Goal: Task Accomplishment & Management: Use online tool/utility

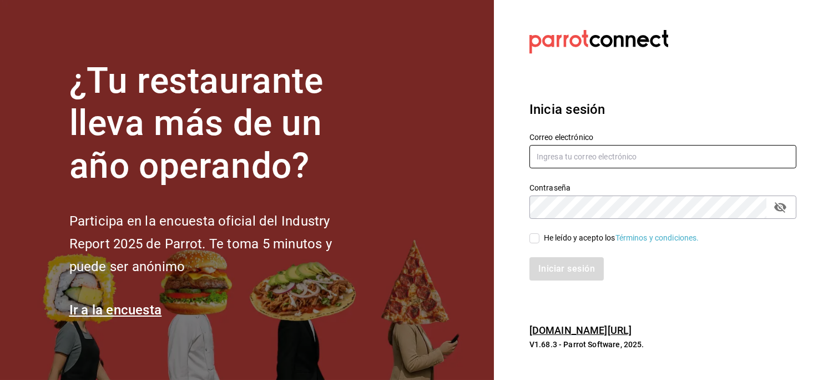
type input "[EMAIL_ADDRESS][PERSON_NAME][DOMAIN_NAME]"
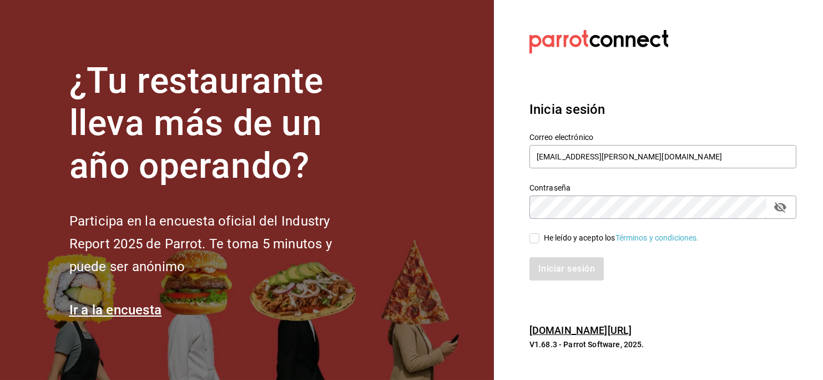
click at [542, 234] on span "He leído y acepto los Términos y condiciones." at bounding box center [619, 238] width 160 height 12
click at [539, 234] on input "He leído y acepto los Términos y condiciones." at bounding box center [534, 238] width 10 height 10
checkbox input "true"
click at [543, 260] on button "Iniciar sesión" at bounding box center [566, 268] width 75 height 23
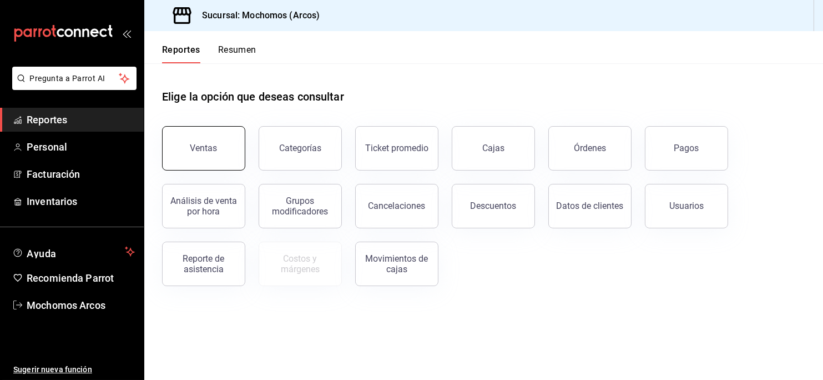
click at [190, 140] on button "Ventas" at bounding box center [203, 148] width 83 height 44
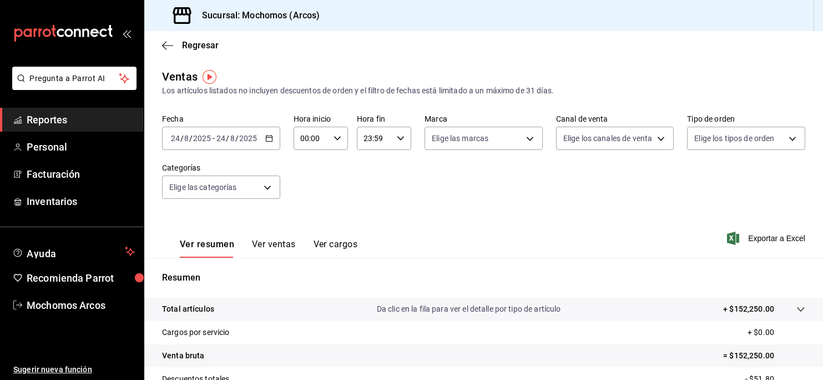
click at [265, 135] on icon "button" at bounding box center [269, 138] width 8 height 8
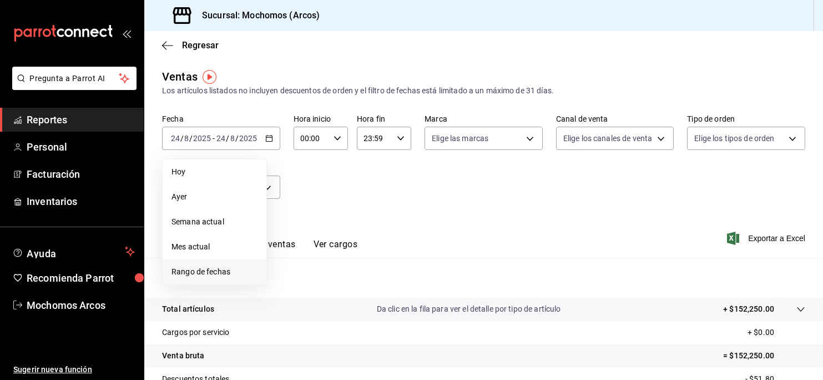
click at [187, 270] on span "Rango de fechas" at bounding box center [214, 272] width 86 height 12
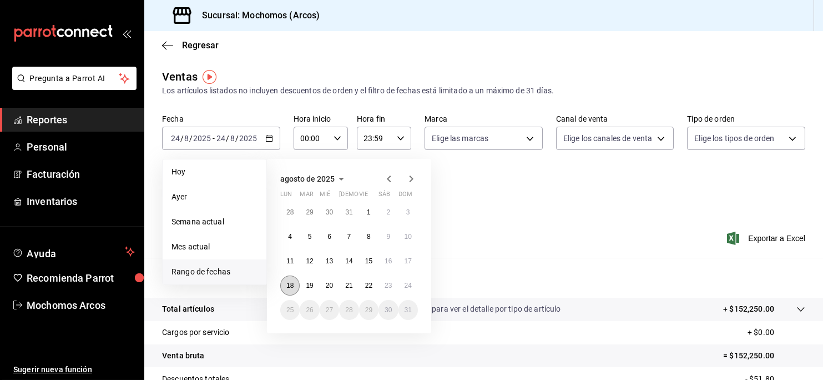
click at [293, 284] on abbr "18" at bounding box center [289, 285] width 7 height 8
click at [400, 284] on button "24" at bounding box center [407, 285] width 19 height 20
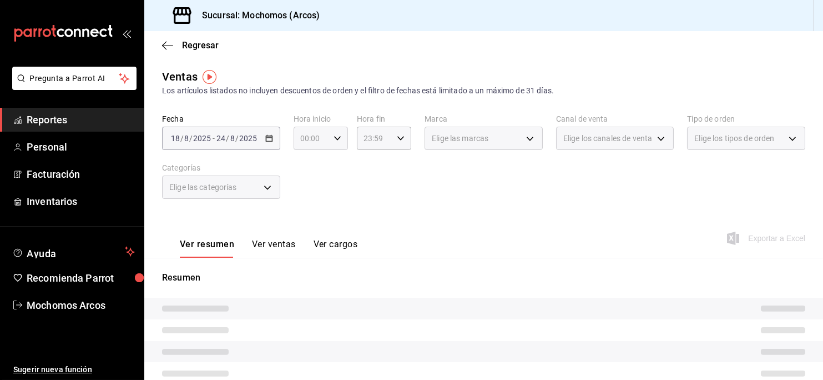
click at [335, 136] on icon "button" at bounding box center [338, 138] width 8 height 8
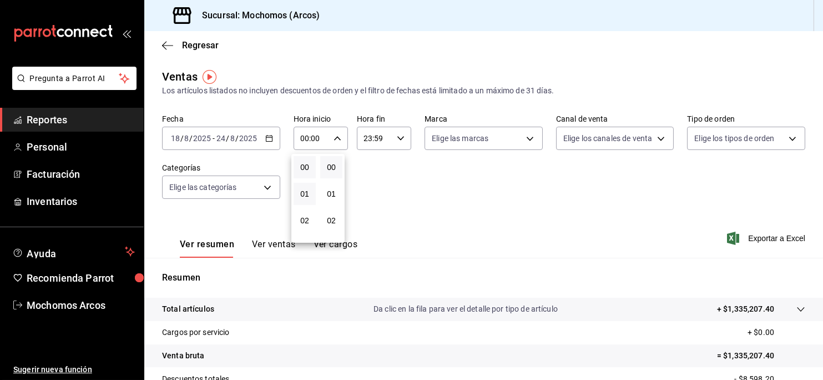
click at [310, 192] on button "01" at bounding box center [305, 194] width 22 height 22
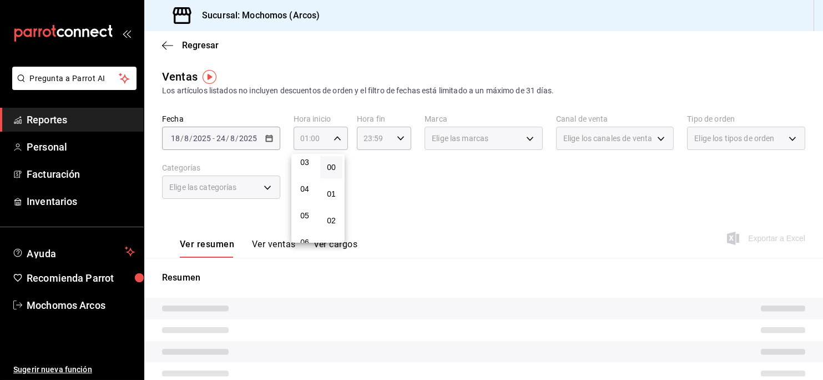
scroll to position [87, 0]
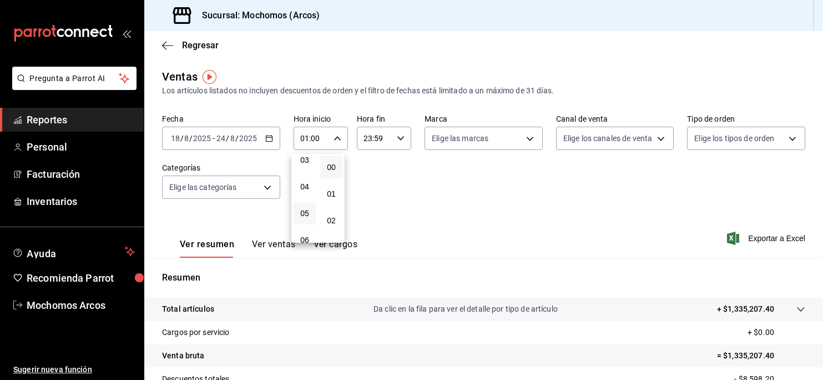
click at [301, 206] on button "05" at bounding box center [305, 213] width 22 height 22
type input "05:00"
click at [394, 134] on div at bounding box center [411, 190] width 823 height 380
click at [395, 134] on div "23:59 Hora fin" at bounding box center [384, 138] width 54 height 23
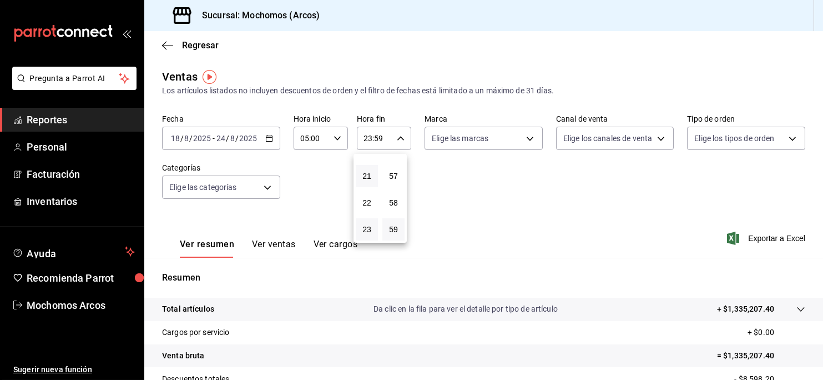
click at [361, 173] on button "21" at bounding box center [367, 176] width 22 height 22
type input "21:59"
click at [369, 205] on span "19" at bounding box center [366, 205] width 9 height 9
click at [393, 199] on span "58" at bounding box center [393, 202] width 9 height 9
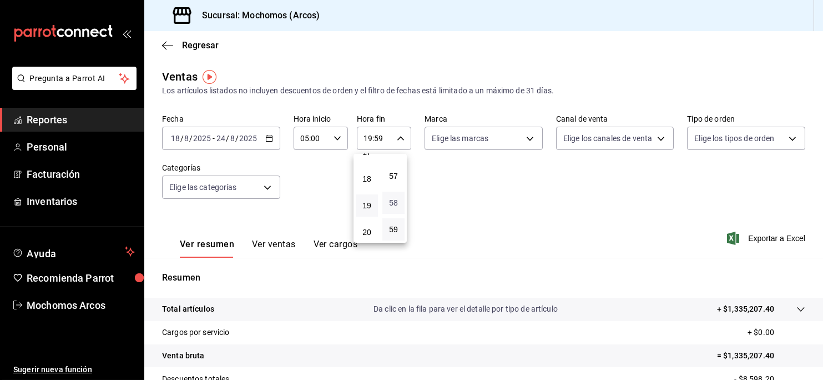
type input "19:58"
click at [393, 199] on button "30" at bounding box center [393, 201] width 22 height 22
type input "19:30"
click at [524, 137] on div at bounding box center [411, 190] width 823 height 380
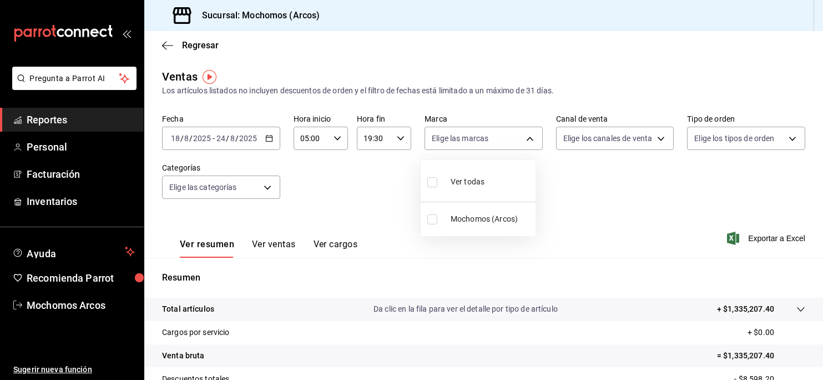
click at [524, 137] on body "Pregunta a Parrot AI Reportes Personal Facturación Inventarios Ayuda Recomienda…" at bounding box center [411, 190] width 823 height 380
click at [460, 181] on span "Ver todas" at bounding box center [468, 182] width 34 height 12
type input "dd36a3dd-8c35-4563-bc3a-0ae6137ce787"
checkbox input "true"
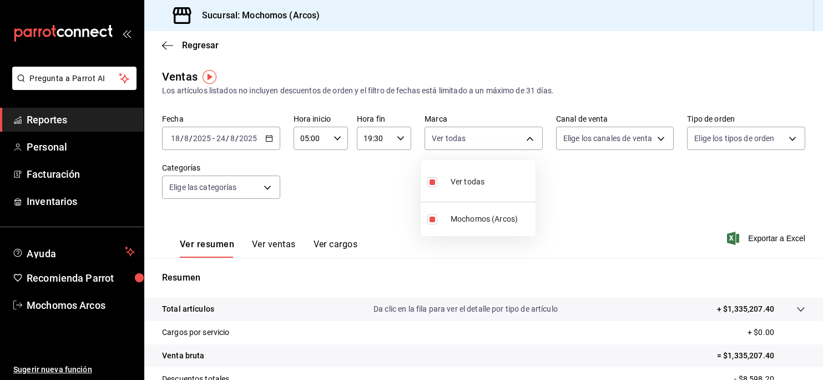
click at [643, 135] on div at bounding box center [411, 190] width 823 height 380
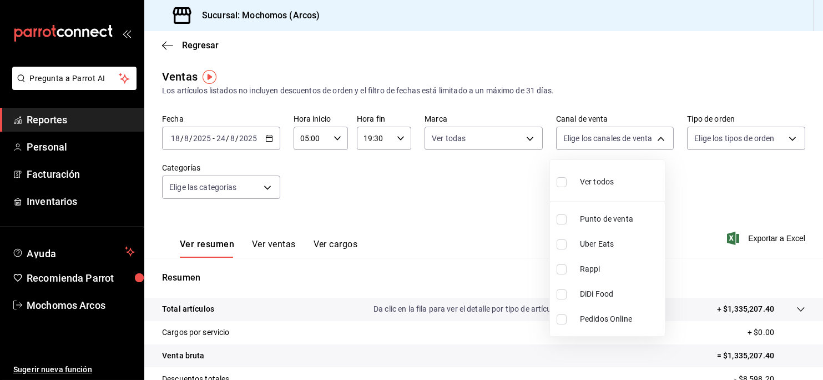
click at [643, 135] on body "Pregunta a Parrot AI Reportes Personal Facturación Inventarios Ayuda Recomienda…" at bounding box center [411, 190] width 823 height 380
click at [617, 185] on li "Ver todos" at bounding box center [607, 180] width 115 height 33
type input "PARROT,UBER_EATS,RAPPI,DIDI_FOOD,ONLINE"
checkbox input "true"
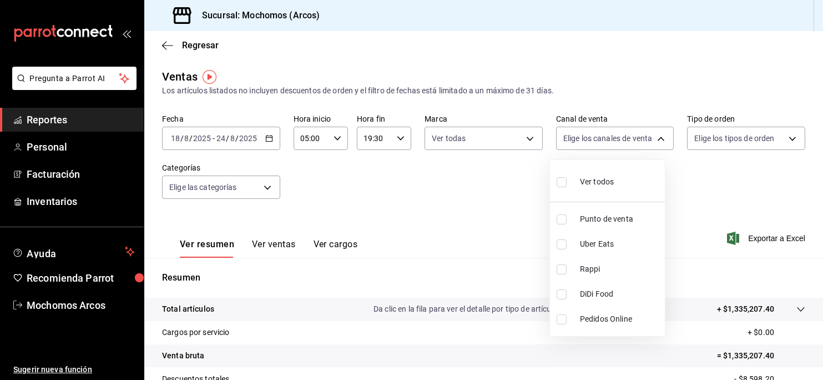
checkbox input "true"
click at [781, 138] on div at bounding box center [411, 190] width 823 height 380
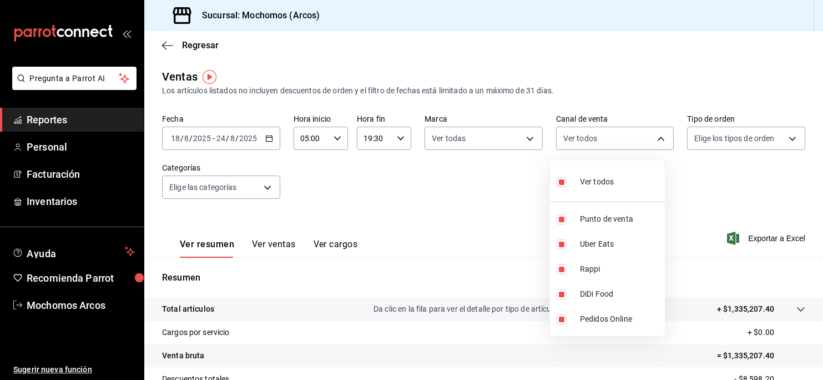
click at [781, 138] on div at bounding box center [411, 190] width 823 height 380
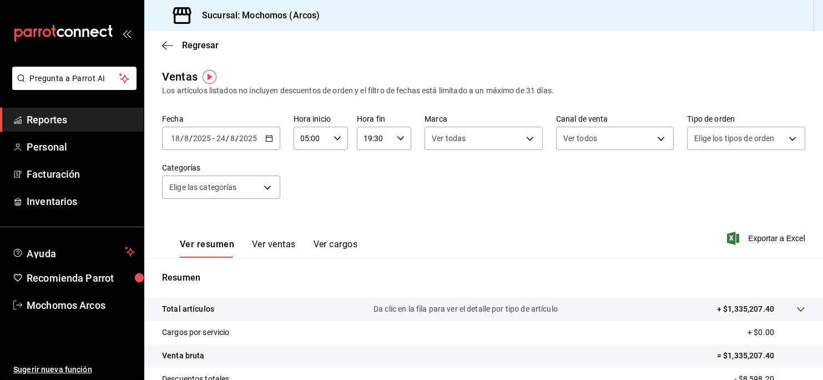
click at [781, 138] on body "Pregunta a Parrot AI Reportes Personal Facturación Inventarios Ayuda Recomienda…" at bounding box center [411, 190] width 823 height 380
click at [750, 181] on li "Ver todos" at bounding box center [736, 180] width 115 height 33
type input "c6b8ee8d-4955-4723-bae1-372b147e207b,27be71f3-ce18-4cfa-bd3b-e966efc6a73f,EXTER…"
checkbox input "true"
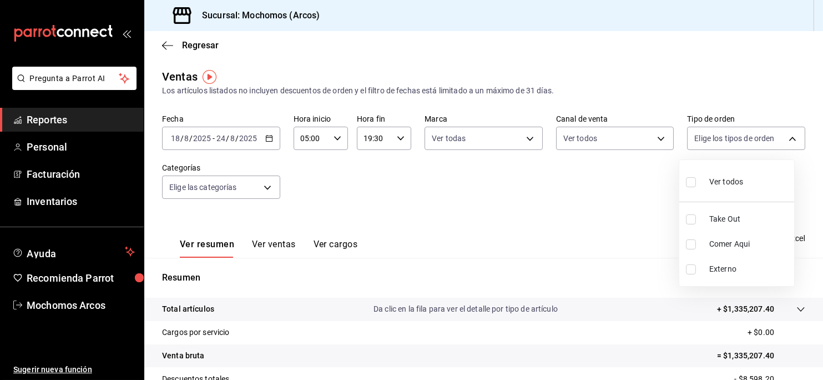
checkbox input "true"
click at [270, 183] on div at bounding box center [411, 190] width 823 height 380
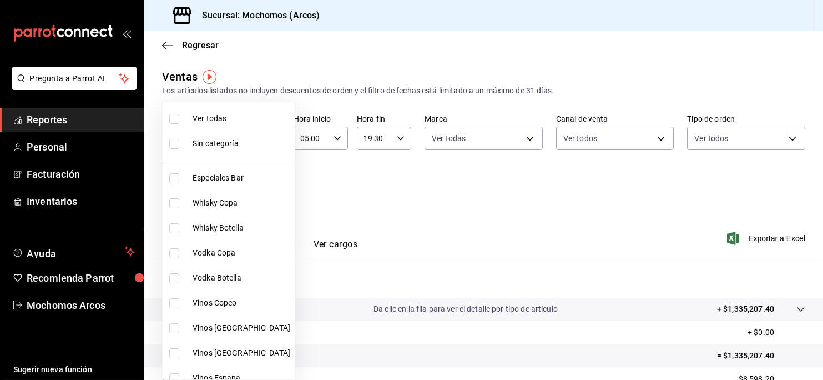
click at [261, 187] on body "Pregunta a Parrot AI Reportes Personal Facturación Inventarios Ayuda Recomienda…" at bounding box center [411, 190] width 823 height 380
click at [228, 128] on li "Ver todas" at bounding box center [229, 118] width 132 height 25
type input "7597c5c0-c189-439a-a9b1-46cc8ee7ac78,78dcea9d-0226-4a72-8dbe-4ec0b47d6941,3e6ec…"
checkbox input "true"
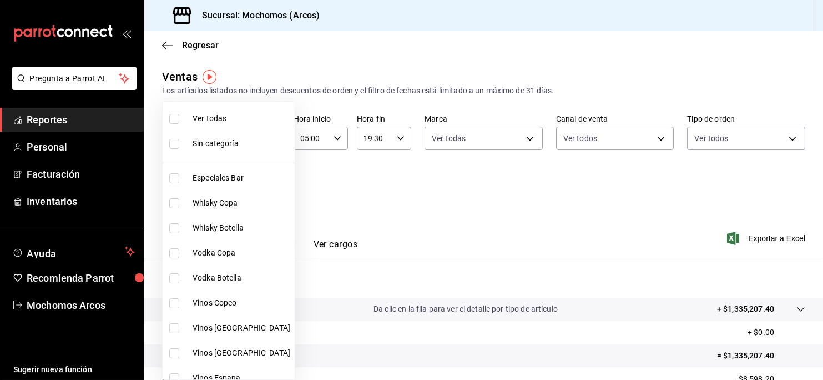
checkbox input "true"
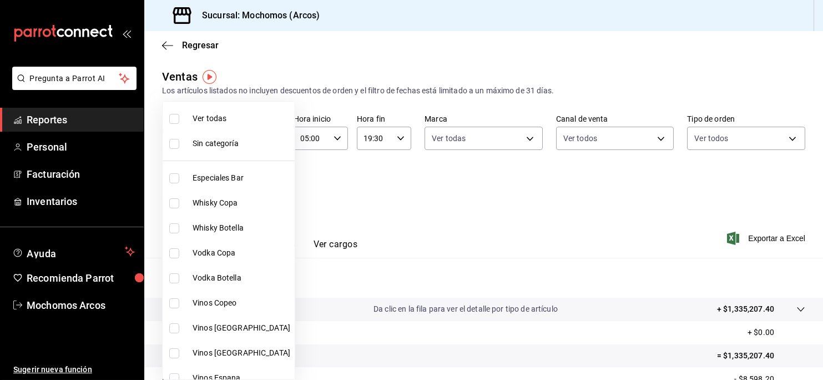
checkbox input "true"
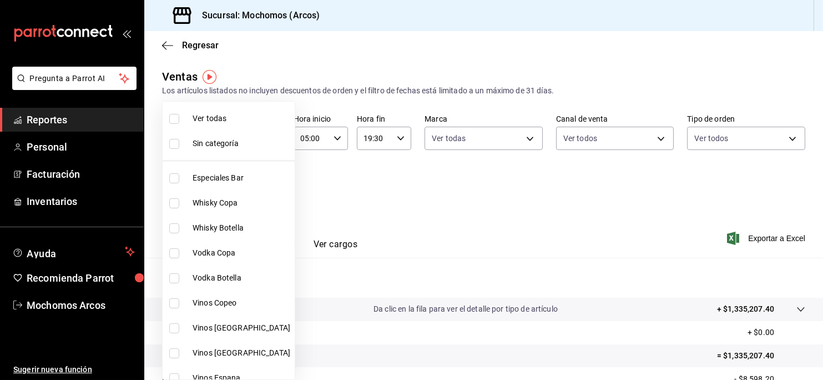
checkbox input "true"
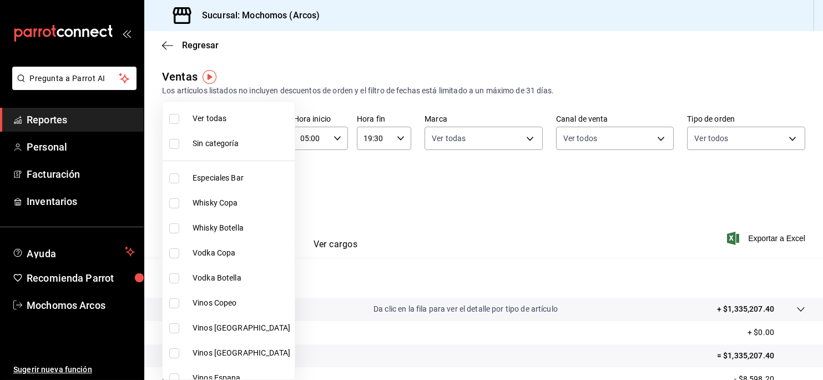
checkbox input "true"
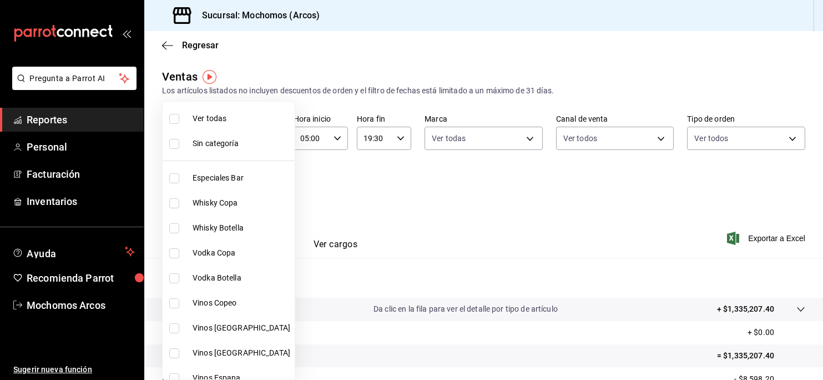
checkbox input "true"
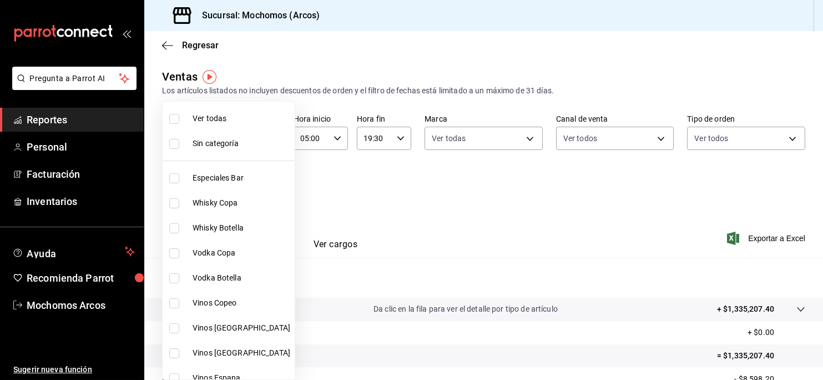
checkbox input "true"
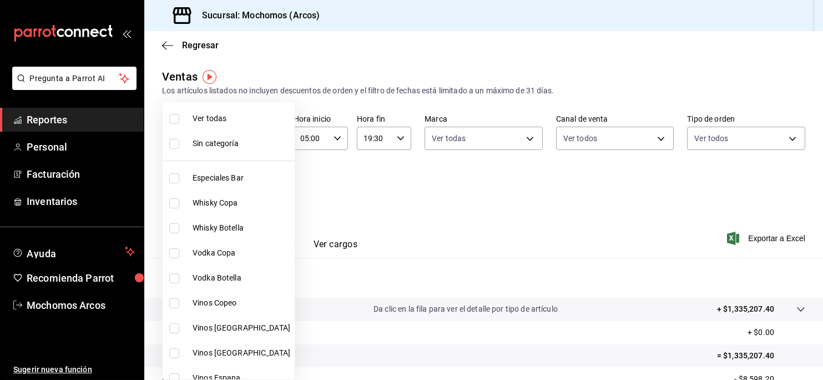
checkbox input "true"
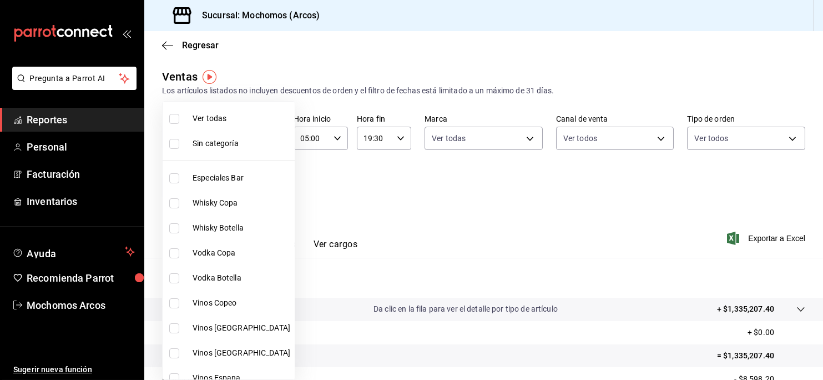
checkbox input "true"
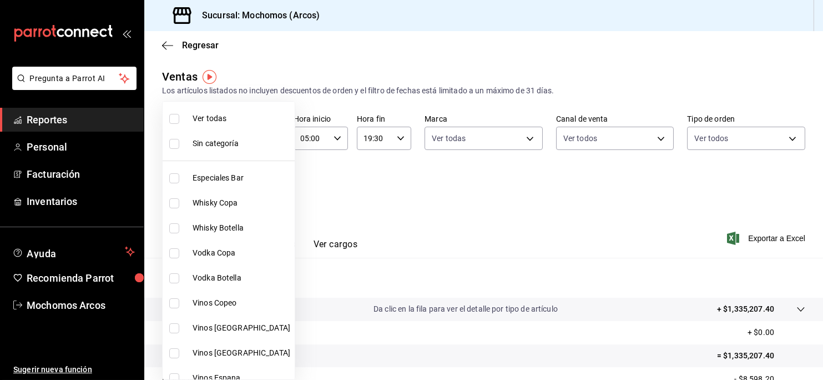
checkbox input "true"
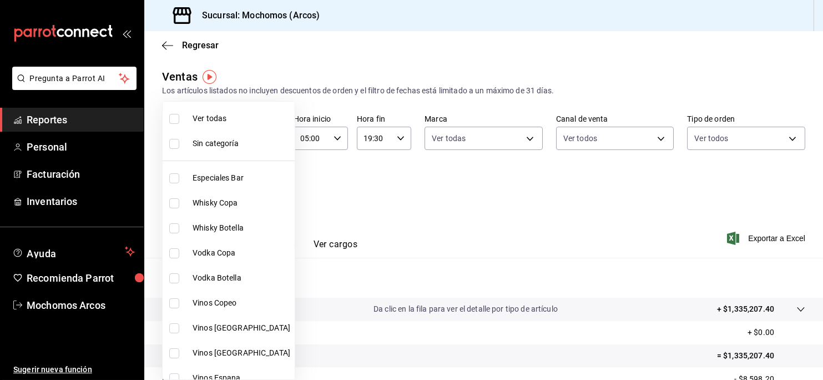
checkbox input "true"
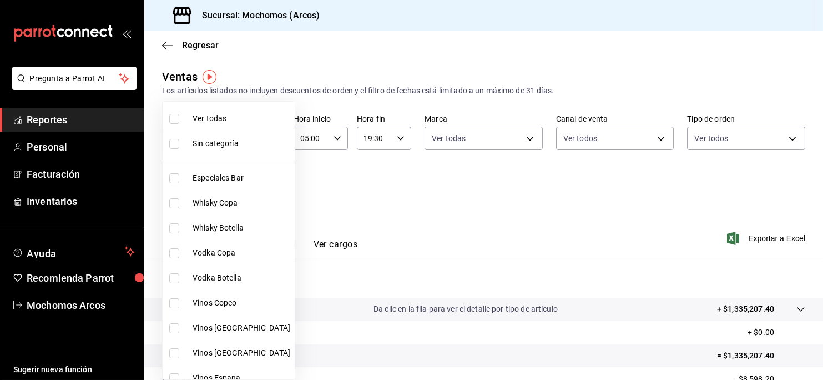
checkbox input "true"
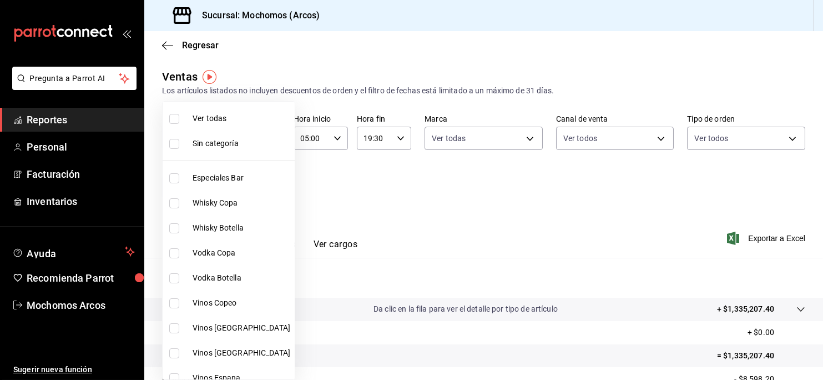
checkbox input "true"
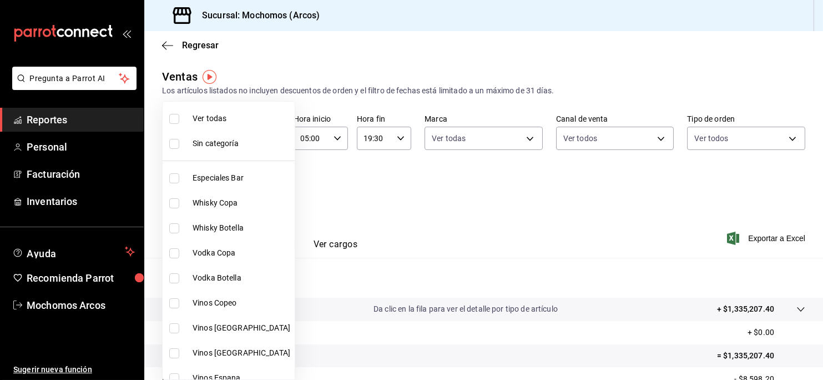
checkbox input "true"
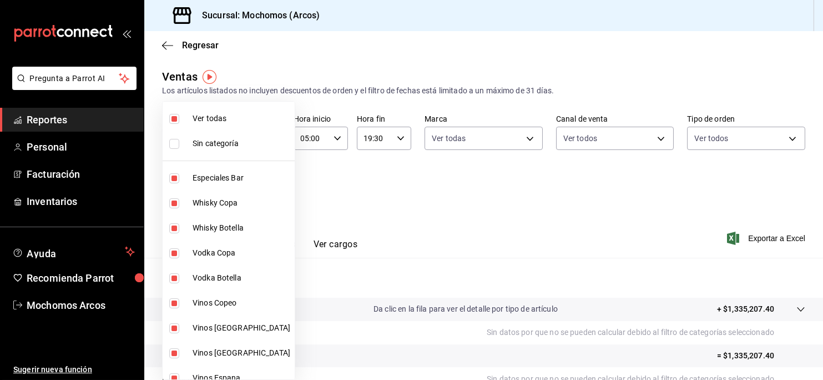
click at [392, 204] on div at bounding box center [411, 190] width 823 height 380
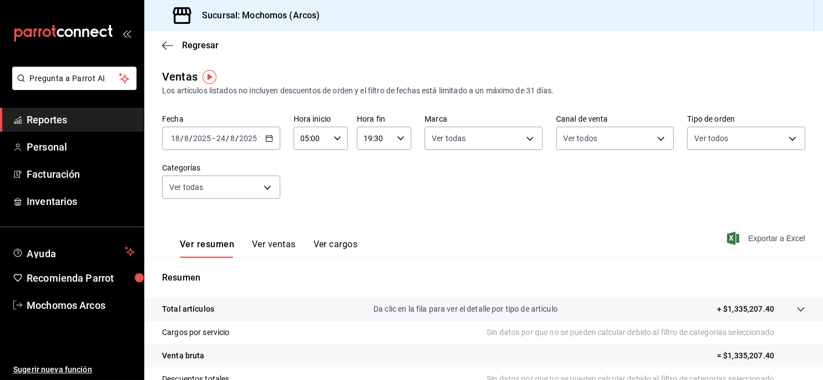
click at [775, 238] on span "Exportar a Excel" at bounding box center [767, 237] width 76 height 13
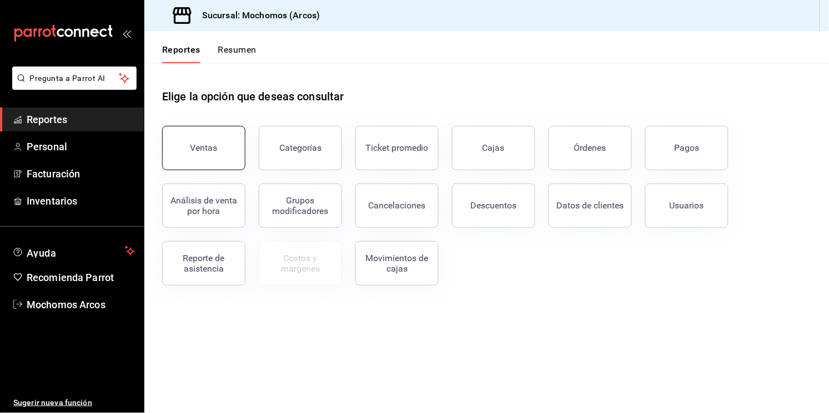
click at [230, 156] on button "Ventas" at bounding box center [203, 148] width 83 height 44
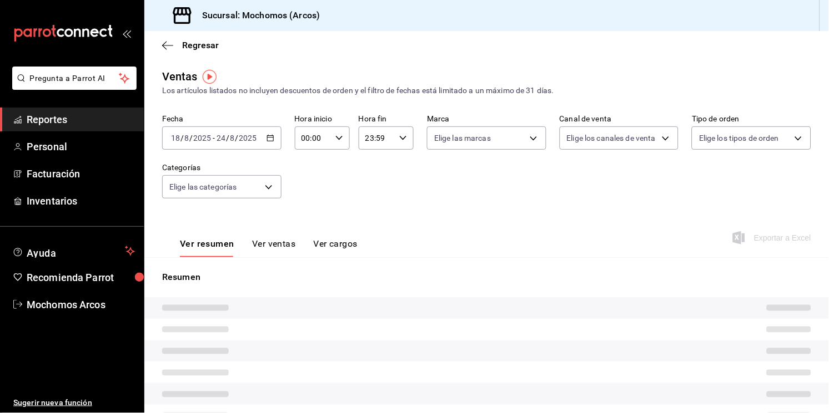
type input "05:00"
type input "19:30"
type input "PARROT,UBER_EATS,RAPPI,DIDI_FOOD,ONLINE"
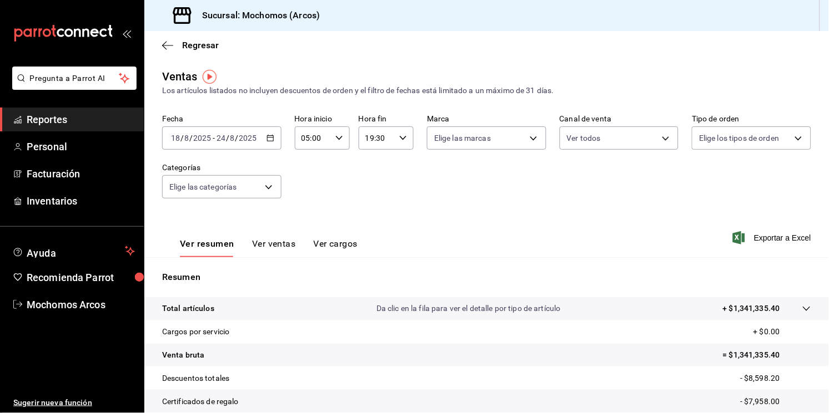
click at [399, 136] on icon "button" at bounding box center [403, 138] width 8 height 8
click at [400, 168] on button "30" at bounding box center [396, 161] width 23 height 22
click at [396, 165] on span "00" at bounding box center [395, 167] width 9 height 9
type input "19:00"
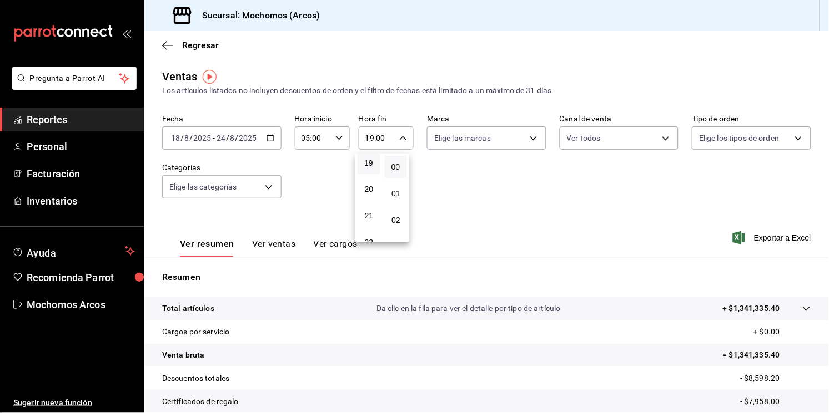
click at [523, 135] on div at bounding box center [414, 206] width 829 height 413
click at [523, 135] on body "Pregunta a Parrot AI Reportes Personal Facturación Inventarios Ayuda Recomienda…" at bounding box center [414, 206] width 829 height 413
click at [487, 181] on li "Ver todas" at bounding box center [481, 180] width 116 height 33
type input "dd36a3dd-8c35-4563-bc3a-0ae6137ce787"
checkbox input "true"
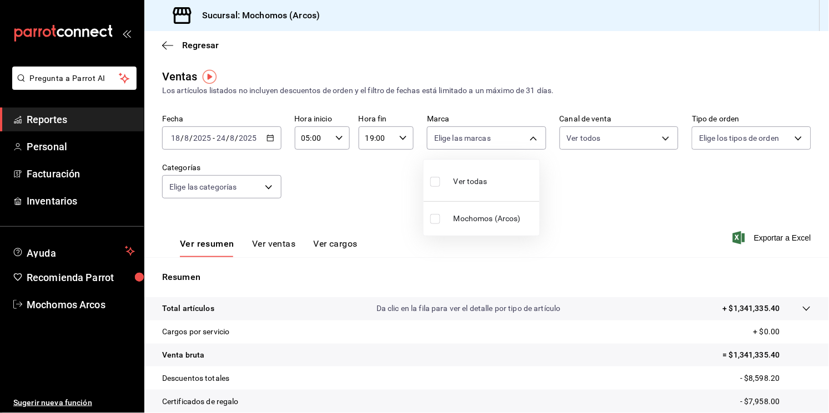
checkbox input "true"
click at [323, 180] on div at bounding box center [414, 206] width 829 height 413
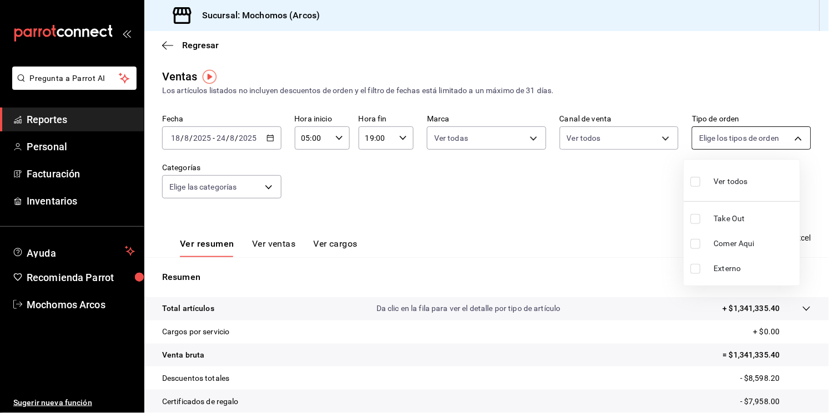
click at [786, 134] on body "Pregunta a Parrot AI Reportes Personal Facturación Inventarios Ayuda Recomienda…" at bounding box center [414, 206] width 829 height 413
click at [786, 134] on div at bounding box center [414, 206] width 829 height 413
click at [786, 134] on body "Pregunta a Parrot AI Reportes Personal Facturación Inventarios Ayuda Recomienda…" at bounding box center [414, 206] width 829 height 413
click at [733, 178] on span "Ver todos" at bounding box center [731, 182] width 34 height 12
type input "c6b8ee8d-4955-4723-bae1-372b147e207b,27be71f3-ce18-4cfa-bd3b-e966efc6a73f,EXTER…"
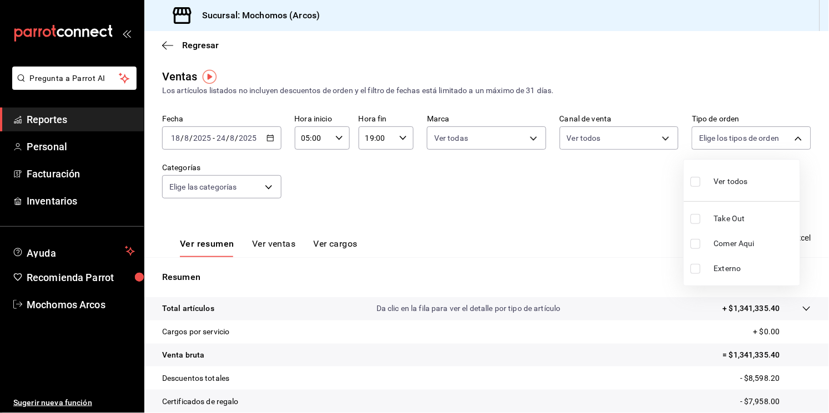
checkbox input "true"
drag, startPoint x: 401, startPoint y: 174, endPoint x: 272, endPoint y: 186, distance: 129.9
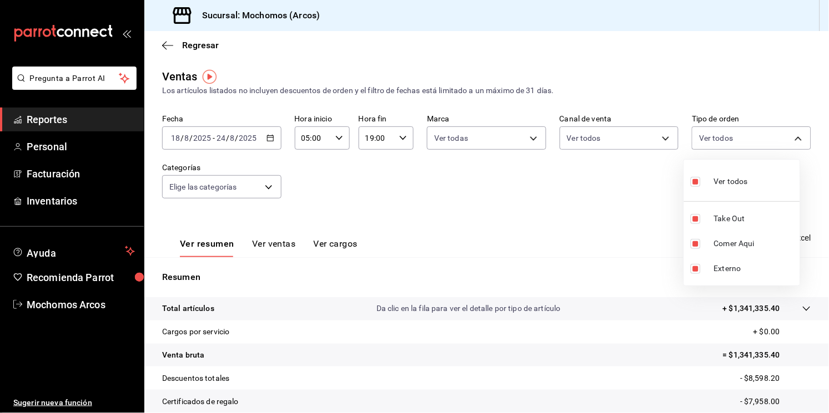
click at [272, 186] on div at bounding box center [414, 206] width 829 height 413
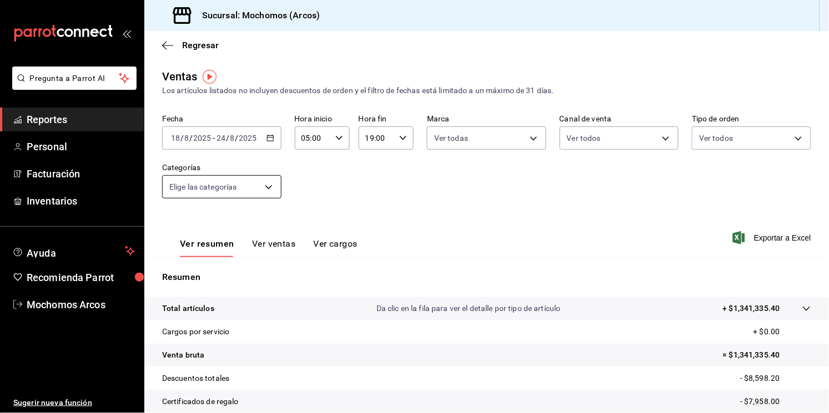
click at [269, 186] on body "Pregunta a Parrot AI Reportes Personal Facturación Inventarios Ayuda Recomienda…" at bounding box center [414, 206] width 829 height 413
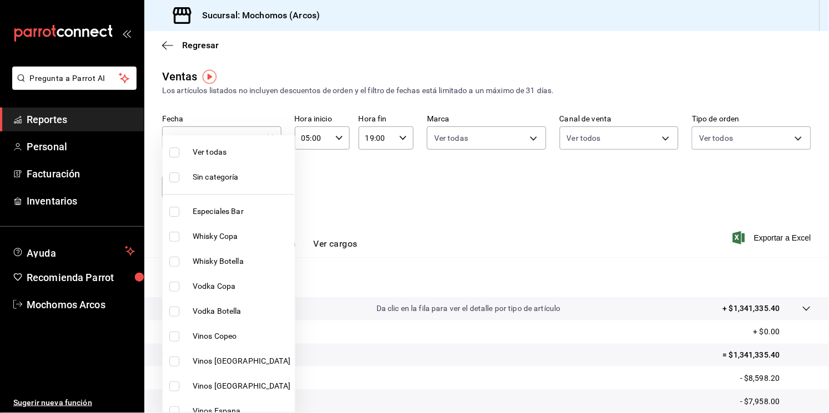
click at [269, 186] on li "Sin categoría" at bounding box center [229, 177] width 132 height 25
checkbox input "true"
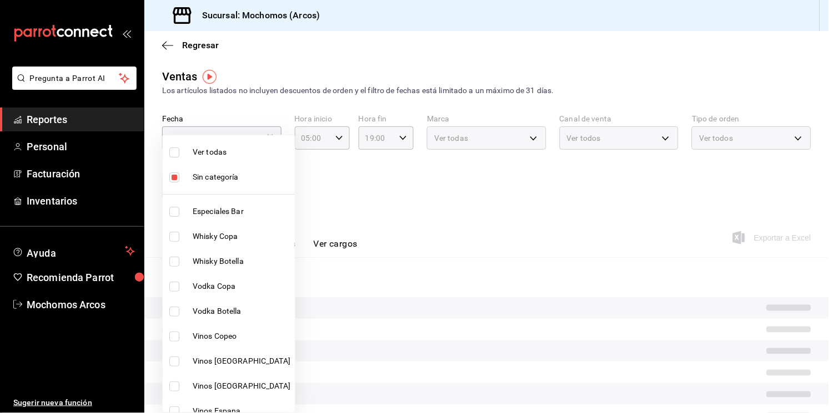
click at [247, 157] on span "Ver todas" at bounding box center [242, 153] width 98 height 12
type input "7597c5c0-c189-439a-a9b1-46cc8ee7ac78,78dcea9d-0226-4a72-8dbe-4ec0b47d6941,3e6ec…"
checkbox input "true"
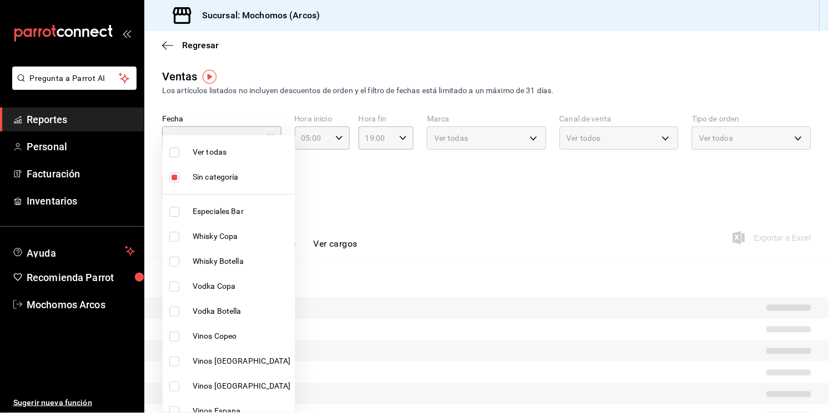
checkbox input "true"
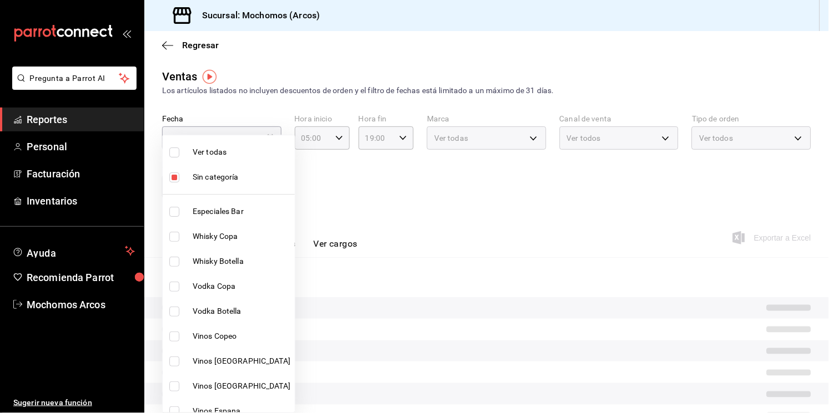
checkbox input "true"
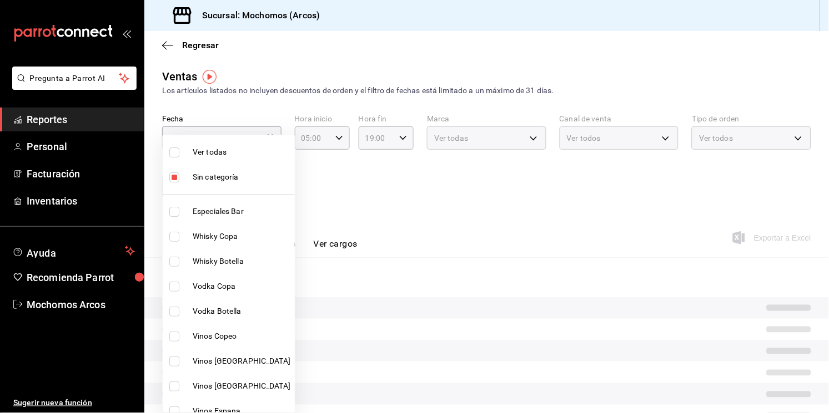
checkbox input "true"
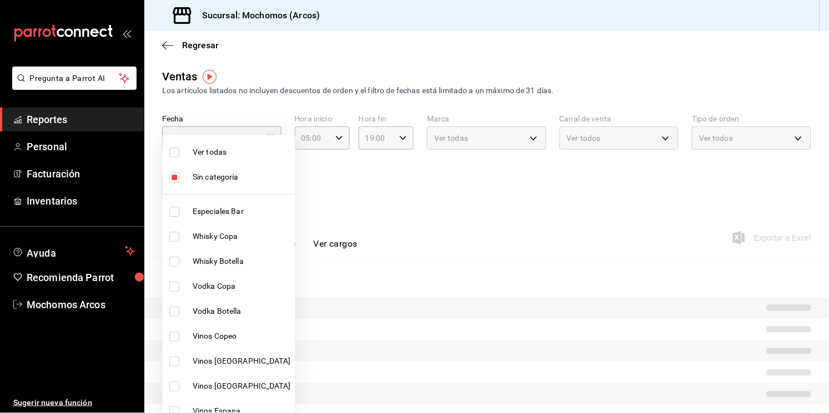
checkbox input "true"
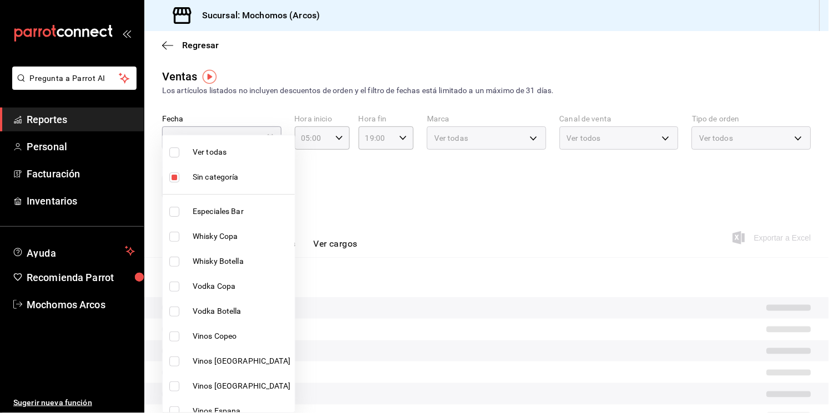
checkbox input "true"
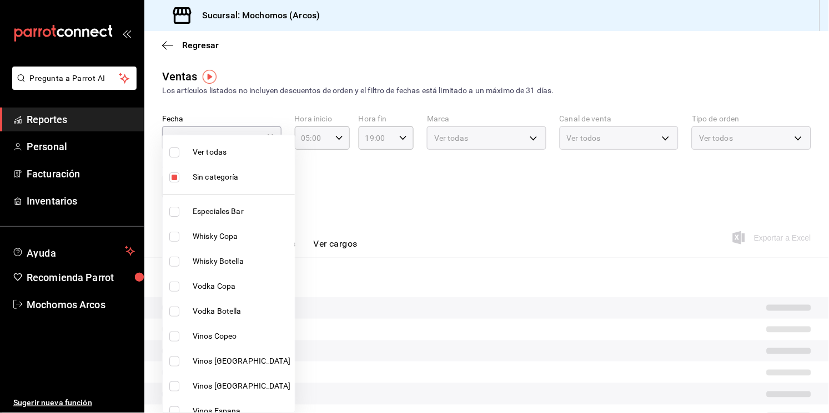
checkbox input "true"
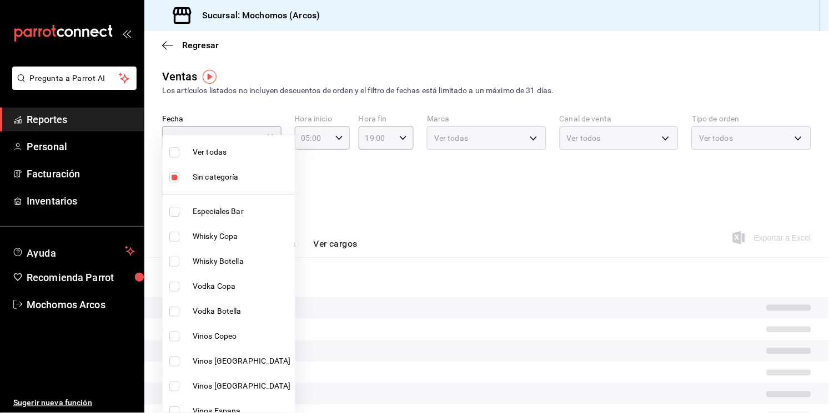
checkbox input "true"
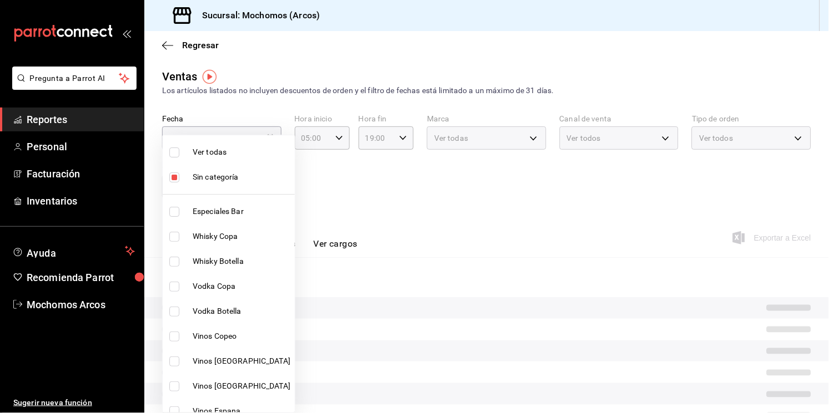
checkbox input "true"
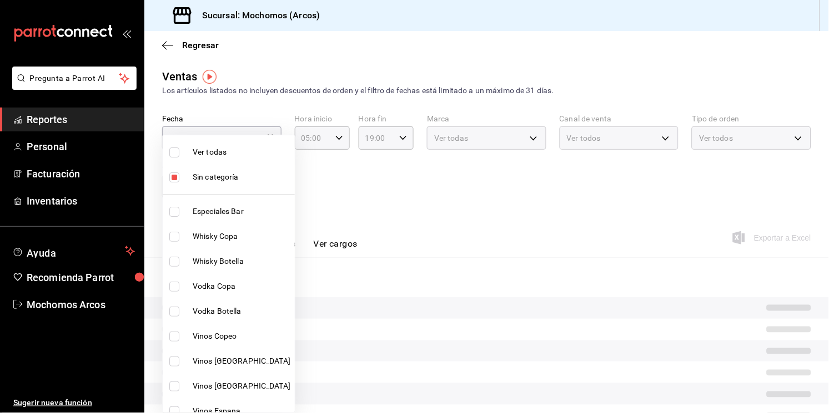
checkbox input "true"
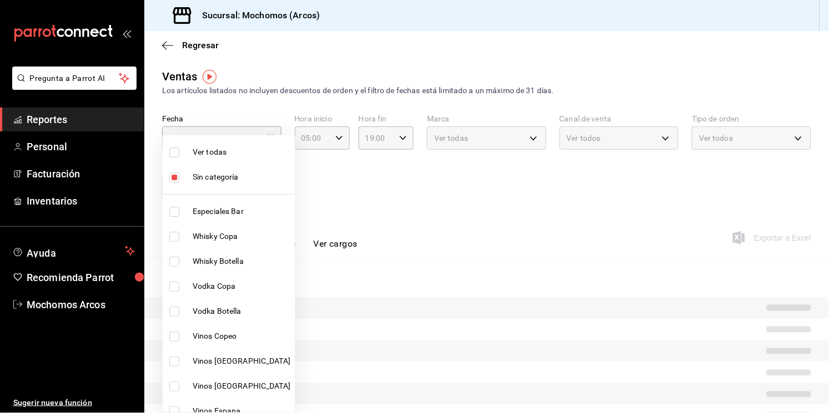
checkbox input "true"
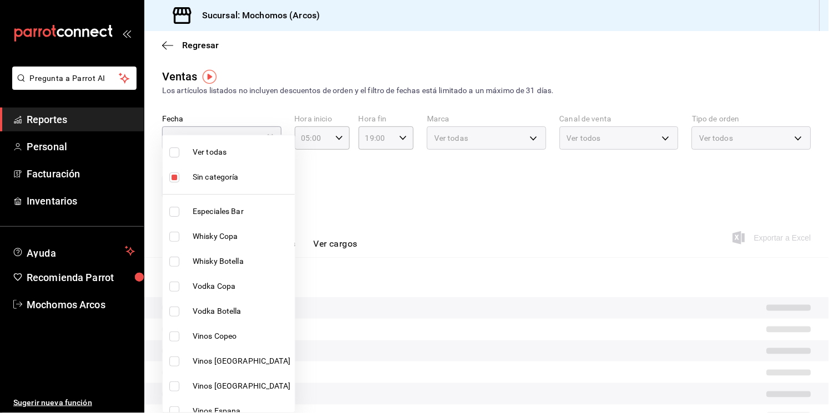
checkbox input "true"
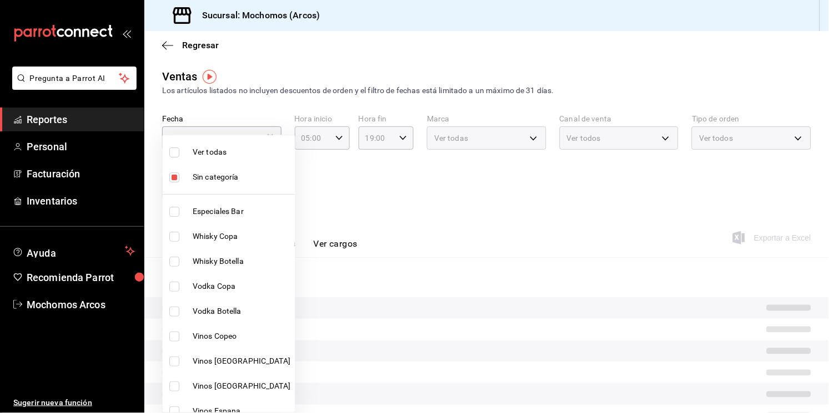
checkbox input "true"
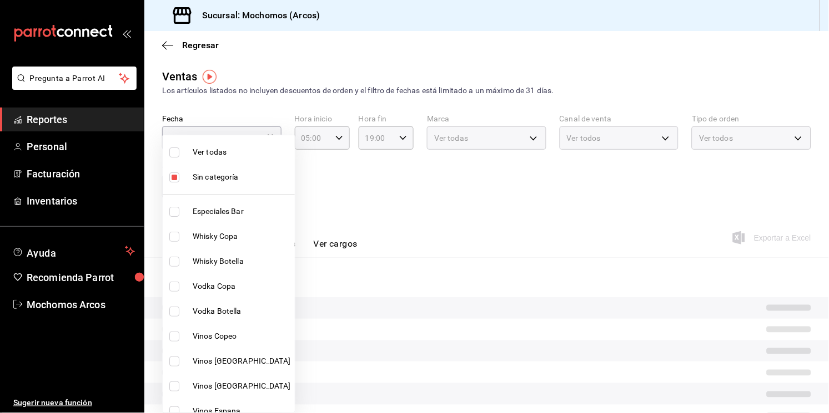
checkbox input "true"
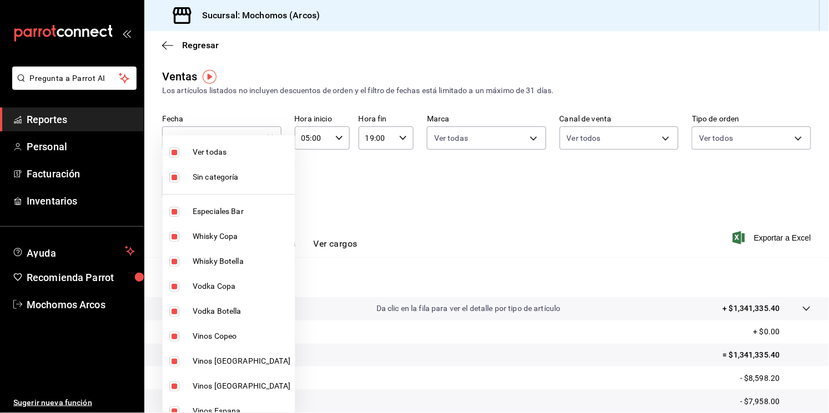
click at [584, 230] on div at bounding box center [414, 206] width 829 height 413
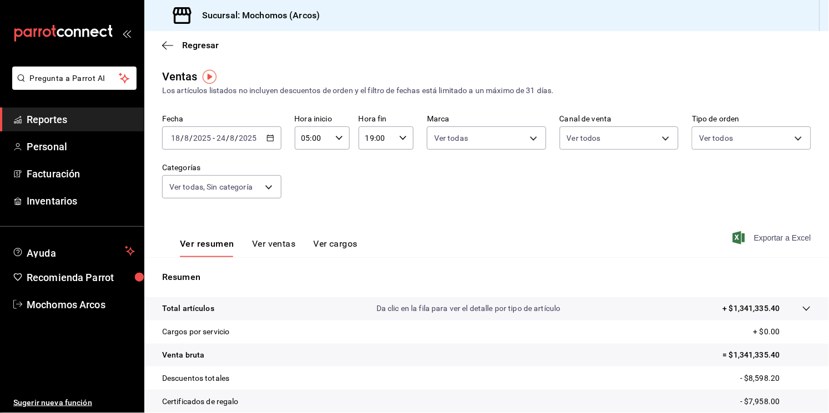
click at [743, 239] on span "Exportar a Excel" at bounding box center [773, 237] width 76 height 13
